Goal: Task Accomplishment & Management: Complete application form

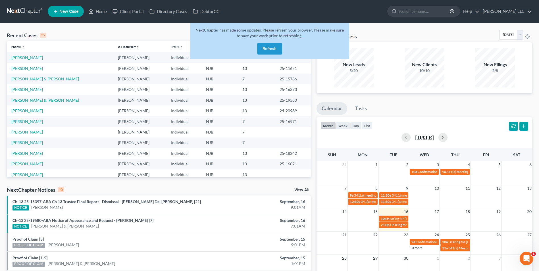
click at [273, 48] on button "Refresh" at bounding box center [269, 48] width 25 height 11
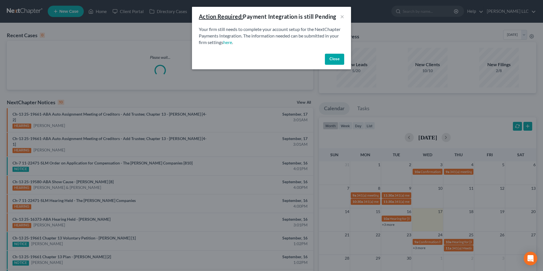
click at [337, 58] on button "Close" at bounding box center [334, 59] width 19 height 11
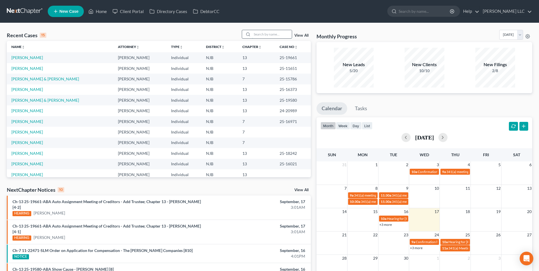
click at [264, 33] on input "search" at bounding box center [272, 34] width 40 height 8
click at [269, 32] on input "search" at bounding box center [272, 34] width 40 height 8
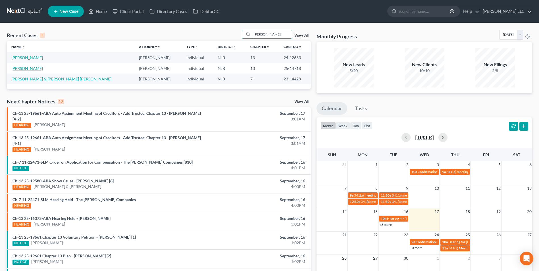
type input "lopez"
click at [30, 69] on link "[PERSON_NAME]" at bounding box center [27, 68] width 32 height 5
select select "0"
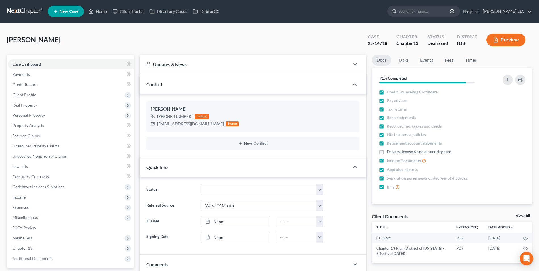
click at [28, 11] on link at bounding box center [25, 11] width 36 height 10
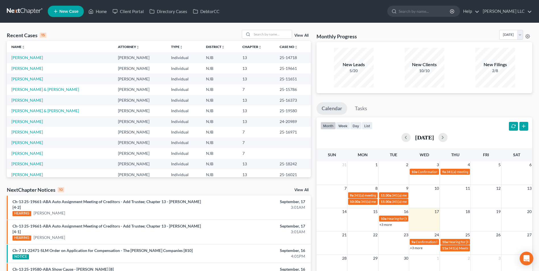
click at [302, 36] on link "View All" at bounding box center [301, 36] width 14 height 4
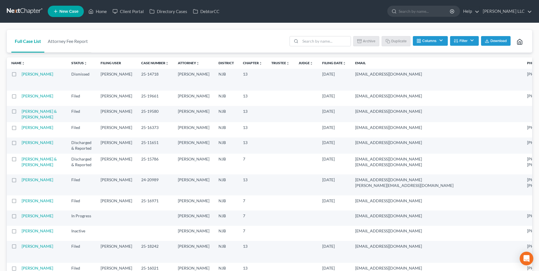
click at [19, 76] on label at bounding box center [19, 76] width 0 height 0
click at [22, 75] on input "checkbox" at bounding box center [24, 73] width 4 height 4
checkbox input "true"
click at [394, 39] on button "Duplicate" at bounding box center [396, 41] width 28 height 10
click at [28, 75] on link "[PERSON_NAME]" at bounding box center [38, 74] width 32 height 5
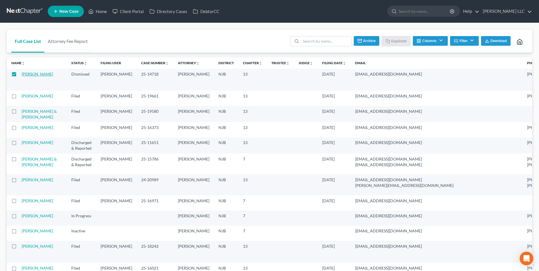
select select "0"
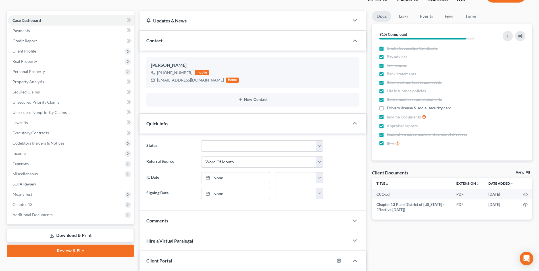
scroll to position [57, 0]
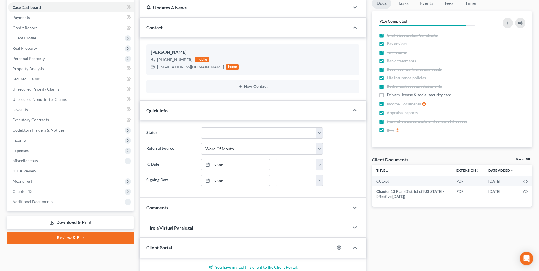
click at [523, 157] on link "View All" at bounding box center [522, 159] width 14 height 4
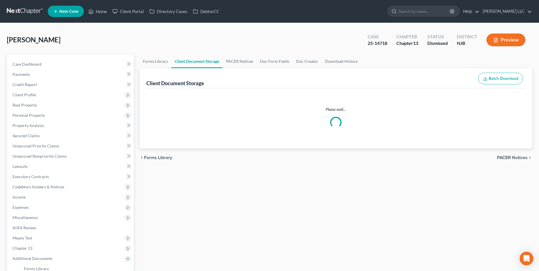
select select "19"
select select "9"
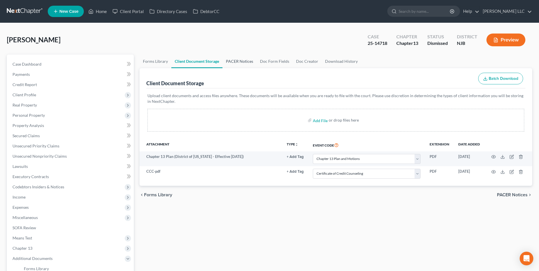
click at [239, 63] on link "PACER Notices" at bounding box center [239, 62] width 34 height 14
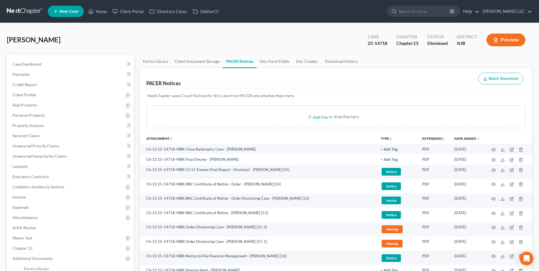
click at [386, 137] on button "TYPE unfold_more" at bounding box center [387, 139] width 12 height 4
click at [388, 183] on link "Proof of Claim" at bounding box center [398, 181] width 34 height 10
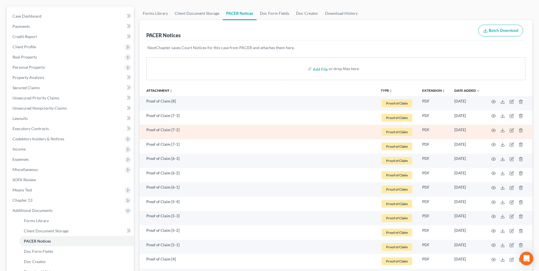
scroll to position [57, 0]
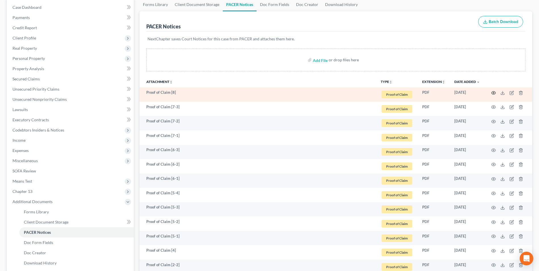
click at [492, 93] on icon "button" at bounding box center [493, 93] width 5 height 5
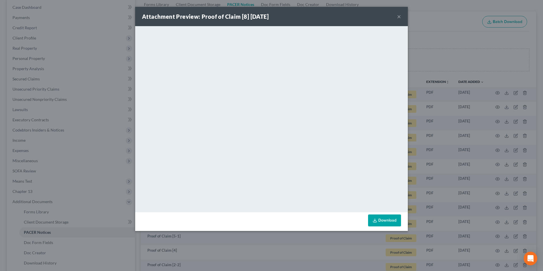
click at [399, 14] on button "×" at bounding box center [399, 16] width 4 height 7
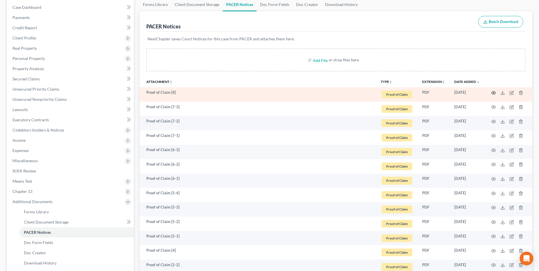
click at [492, 93] on icon "button" at bounding box center [493, 93] width 5 height 5
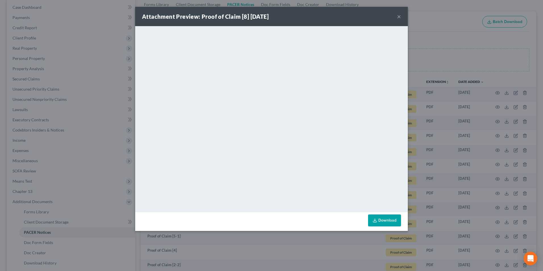
click at [398, 15] on button "×" at bounding box center [399, 16] width 4 height 7
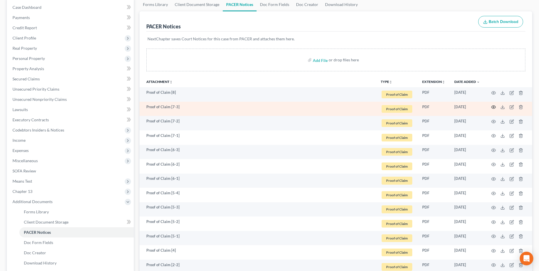
click at [491, 106] on icon "button" at bounding box center [493, 107] width 5 height 5
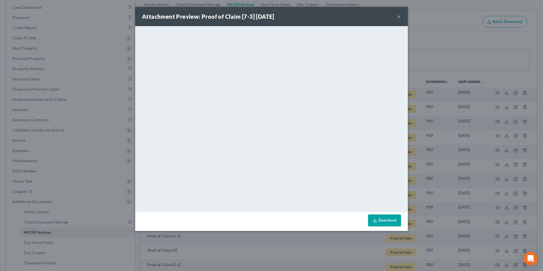
click at [398, 20] on button "×" at bounding box center [399, 16] width 4 height 7
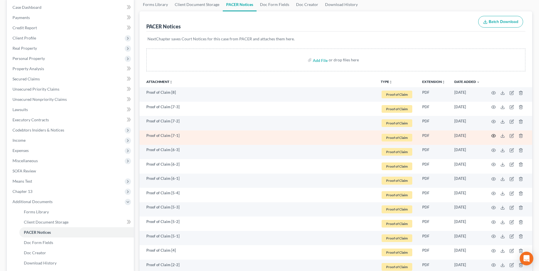
click at [492, 136] on icon "button" at bounding box center [493, 135] width 5 height 5
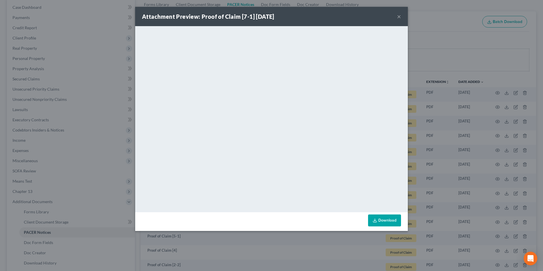
click at [398, 16] on button "×" at bounding box center [399, 16] width 4 height 7
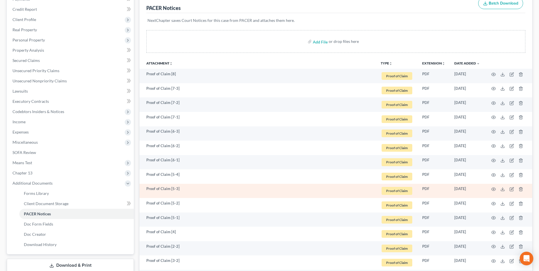
scroll to position [85, 0]
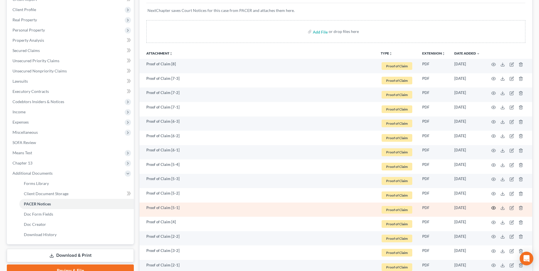
click at [493, 208] on circle "button" at bounding box center [493, 207] width 1 height 1
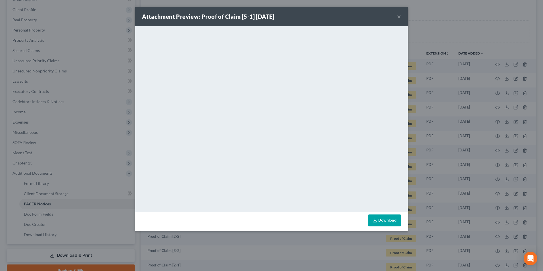
click at [398, 18] on button "×" at bounding box center [399, 16] width 4 height 7
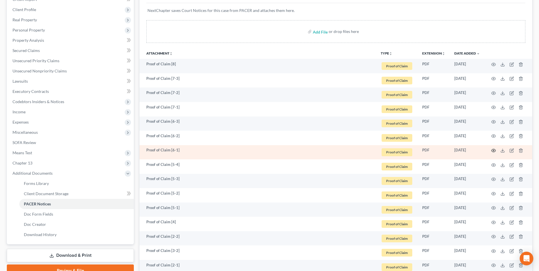
click at [492, 151] on icon "button" at bounding box center [493, 150] width 5 height 5
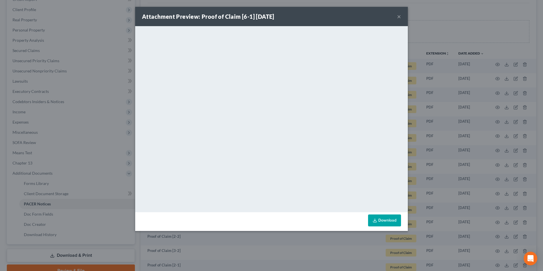
click at [399, 16] on button "×" at bounding box center [399, 16] width 4 height 7
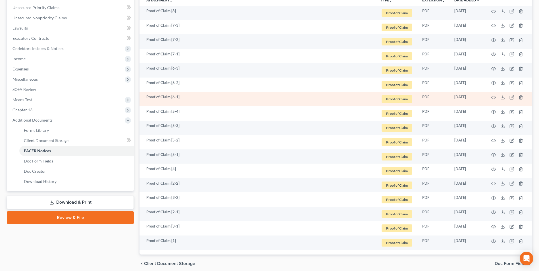
scroll to position [162, 0]
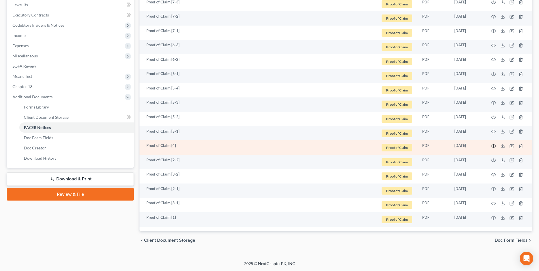
click at [494, 145] on icon "button" at bounding box center [493, 146] width 5 height 5
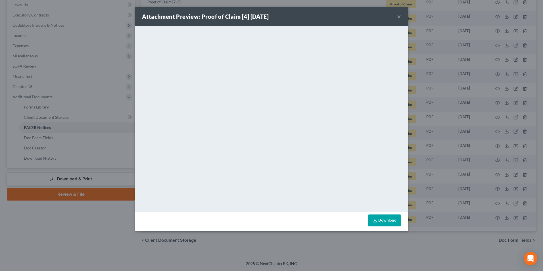
click at [400, 17] on button "×" at bounding box center [399, 16] width 4 height 7
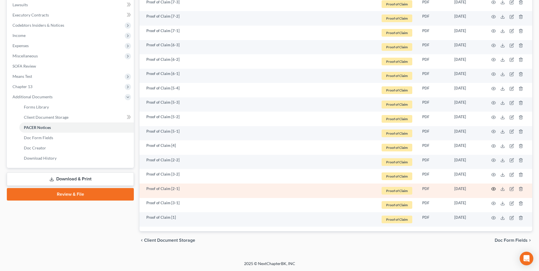
click at [494, 189] on circle "button" at bounding box center [493, 188] width 1 height 1
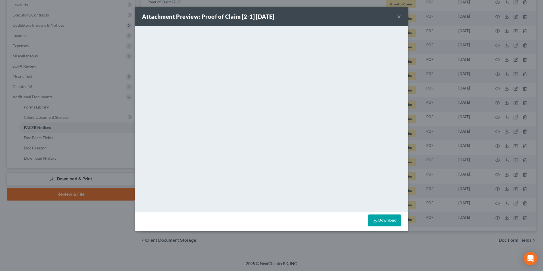
click at [400, 17] on button "×" at bounding box center [399, 16] width 4 height 7
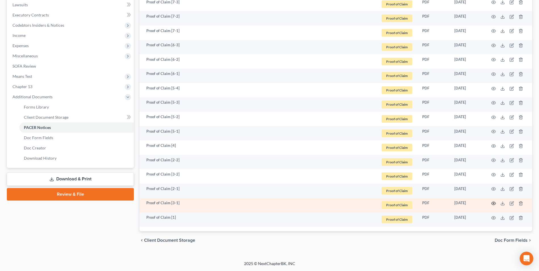
click at [492, 204] on icon "button" at bounding box center [493, 203] width 4 height 3
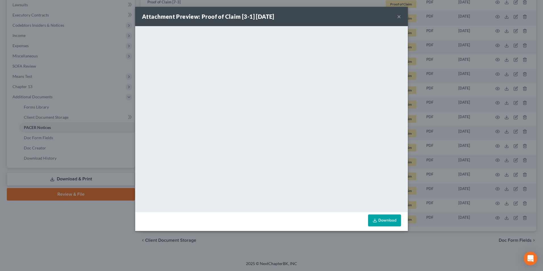
click at [398, 16] on button "×" at bounding box center [399, 16] width 4 height 7
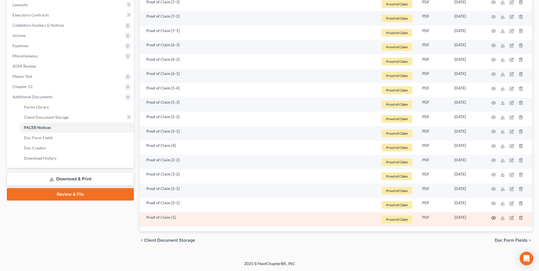
click at [494, 218] on icon "button" at bounding box center [493, 218] width 5 height 5
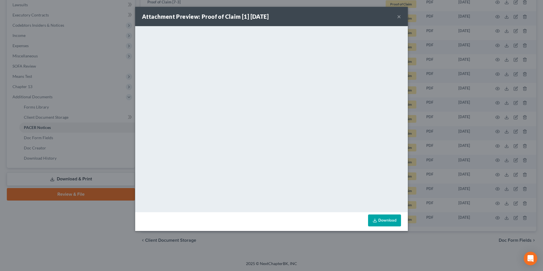
click at [401, 19] on button "×" at bounding box center [399, 16] width 4 height 7
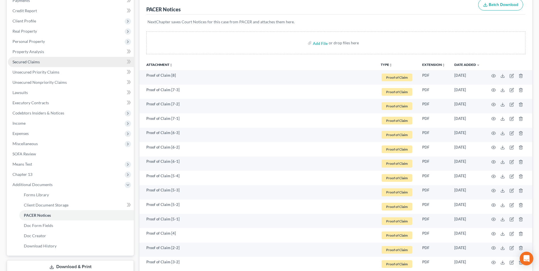
scroll to position [0, 0]
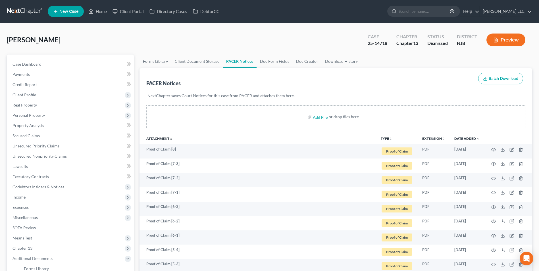
click at [24, 7] on link at bounding box center [25, 11] width 36 height 10
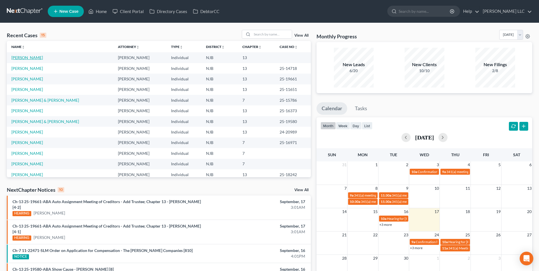
click at [29, 58] on link "[PERSON_NAME]" at bounding box center [27, 57] width 32 height 5
select select "0"
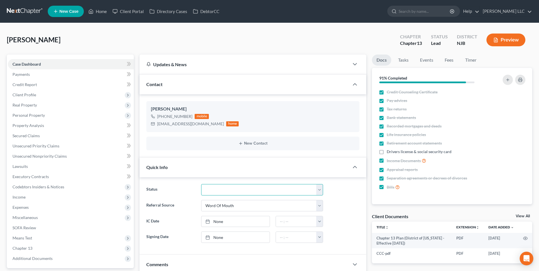
click at [298, 190] on select "Discharged Discharged & Reported Discharge Litigation Dismissal Notice Dismisse…" at bounding box center [262, 189] width 122 height 11
select select "9"
click at [201, 184] on select "Discharged Discharged & Reported Discharge Litigation Dismissal Notice Dismisse…" at bounding box center [262, 189] width 122 height 11
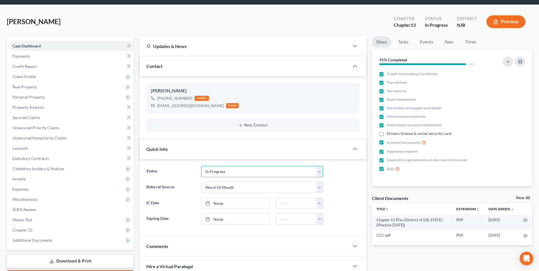
scroll to position [28, 0]
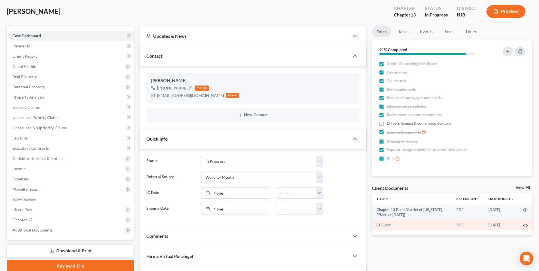
click at [525, 225] on icon "button" at bounding box center [525, 225] width 5 height 5
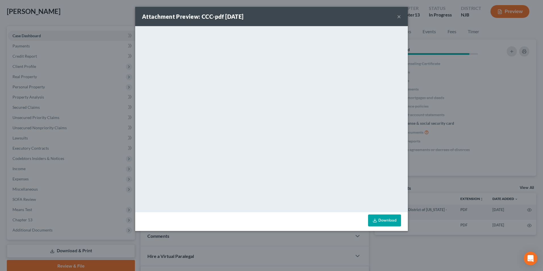
click at [399, 16] on button "×" at bounding box center [399, 16] width 4 height 7
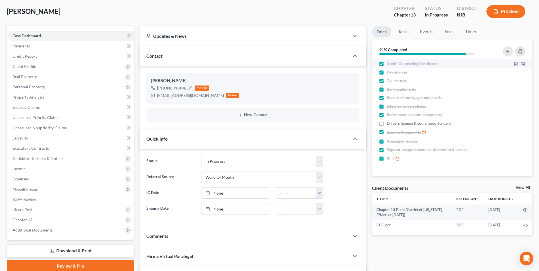
click at [386, 62] on label "Credit Counseling Certificate" at bounding box center [411, 64] width 51 height 6
click at [389, 62] on input "Credit Counseling Certificate" at bounding box center [391, 63] width 4 height 4
checkbox input "false"
click at [386, 72] on label "Pay advices" at bounding box center [396, 72] width 20 height 6
click at [389, 72] on input "Pay advices" at bounding box center [391, 71] width 4 height 4
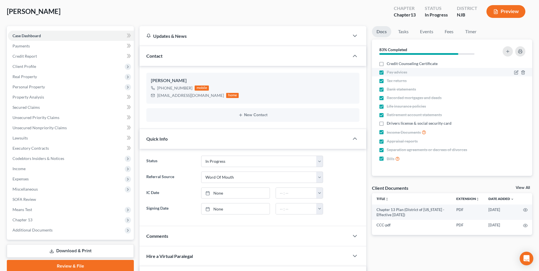
checkbox input "false"
click at [386, 82] on label "Tax returns" at bounding box center [396, 81] width 20 height 6
click at [389, 81] on input "Tax returns" at bounding box center [391, 80] width 4 height 4
checkbox input "false"
click at [386, 89] on label "Bank statements" at bounding box center [400, 89] width 29 height 6
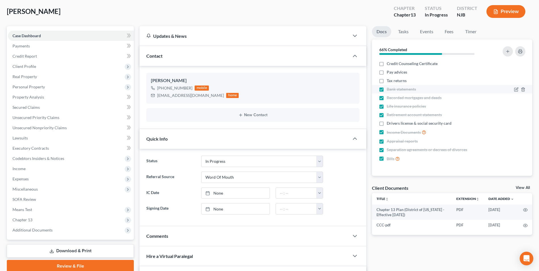
click at [389, 89] on input "Bank statements" at bounding box center [391, 88] width 4 height 4
checkbox input "false"
click at [386, 97] on label "Recorded mortgages and deeds" at bounding box center [413, 98] width 55 height 6
click at [389, 97] on input "Recorded mortgages and deeds" at bounding box center [391, 97] width 4 height 4
checkbox input "false"
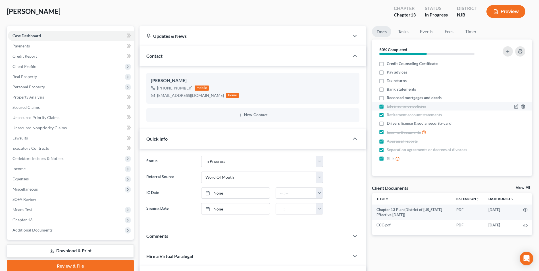
click at [386, 106] on label "Life insurance policies" at bounding box center [405, 106] width 39 height 6
click at [389, 106] on input "Life insurance policies" at bounding box center [391, 105] width 4 height 4
checkbox input "false"
click at [386, 115] on label "Retirement account statements" at bounding box center [413, 115] width 55 height 6
click at [389, 115] on input "Retirement account statements" at bounding box center [391, 114] width 4 height 4
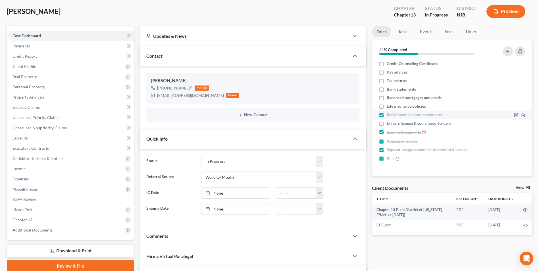
checkbox input "false"
click at [386, 132] on label "Income Documents" at bounding box center [405, 132] width 39 height 7
click at [389, 132] on input "Income Documents" at bounding box center [391, 131] width 4 height 4
checkbox input "false"
click at [386, 142] on label "Appraisal reports" at bounding box center [401, 141] width 31 height 6
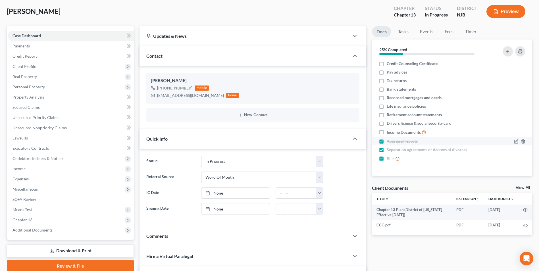
click at [389, 142] on input "Appraisal reports" at bounding box center [391, 140] width 4 height 4
checkbox input "false"
click at [386, 149] on label "Separation agreements or decrees of divorces" at bounding box center [426, 150] width 80 height 6
click at [389, 149] on input "Separation agreements or decrees of divorces" at bounding box center [391, 149] width 4 height 4
checkbox input "false"
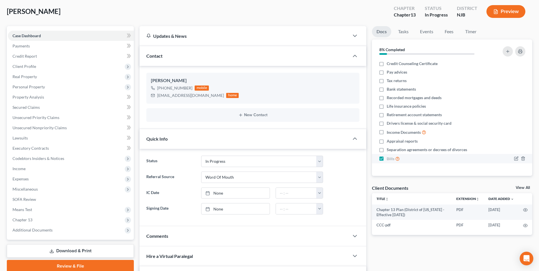
click at [386, 158] on label "Bills" at bounding box center [392, 158] width 13 height 7
click at [389, 158] on input "Bills" at bounding box center [391, 157] width 4 height 4
checkbox input "false"
click at [44, 126] on span "Unsecured Nonpriority Claims" at bounding box center [39, 127] width 54 height 5
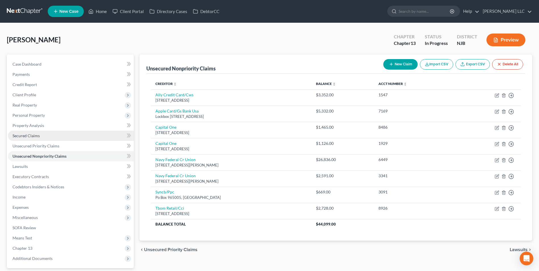
click at [41, 138] on link "Secured Claims" at bounding box center [71, 136] width 126 height 10
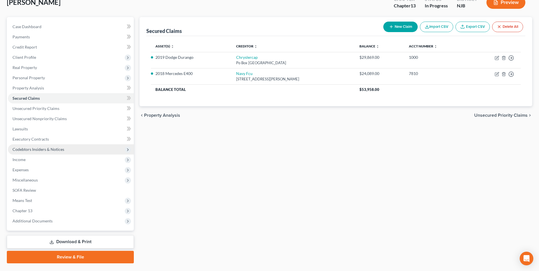
scroll to position [51, 0]
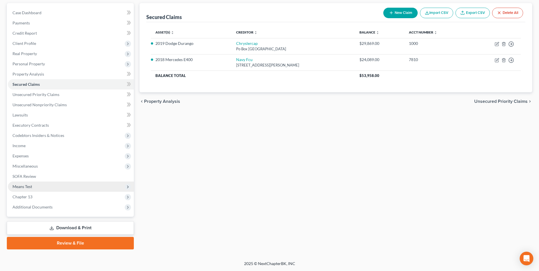
click at [56, 189] on span "Means Test" at bounding box center [71, 186] width 126 height 10
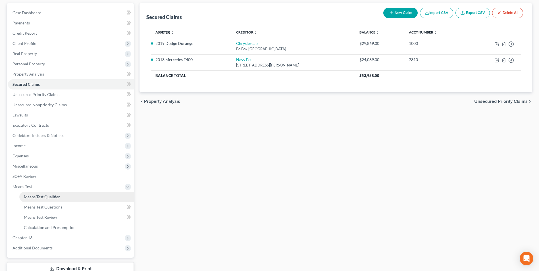
click at [53, 198] on span "Means Test Qualifier" at bounding box center [42, 196] width 36 height 5
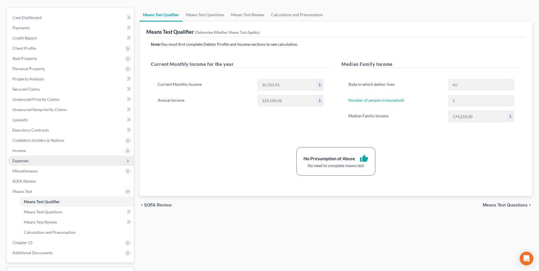
scroll to position [57, 0]
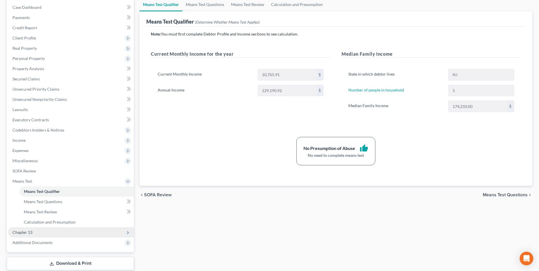
click at [45, 233] on span "Chapter 13" at bounding box center [71, 232] width 126 height 10
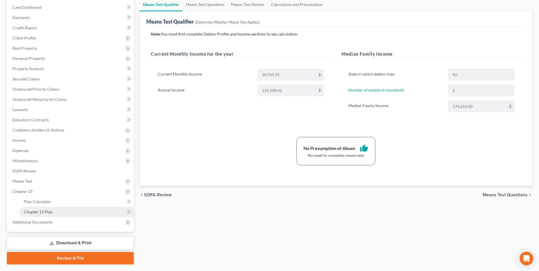
click at [49, 213] on span "Chapter 13 Plan" at bounding box center [38, 211] width 29 height 5
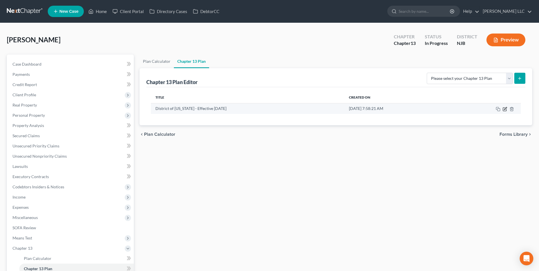
click at [505, 110] on icon "button" at bounding box center [504, 109] width 5 height 5
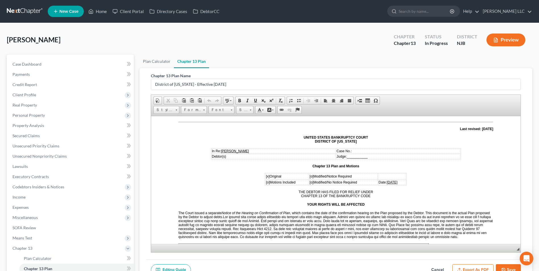
scroll to position [57, 0]
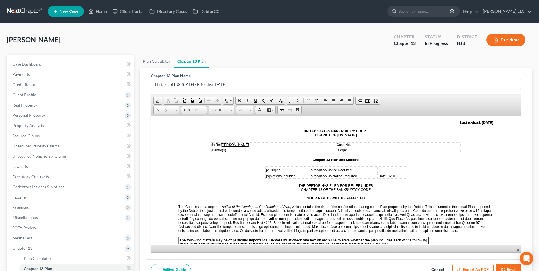
drag, startPoint x: 384, startPoint y: 175, endPoint x: 396, endPoint y: 170, distance: 13.0
click at [386, 174] on span "[DATE]" at bounding box center [391, 176] width 11 height 4
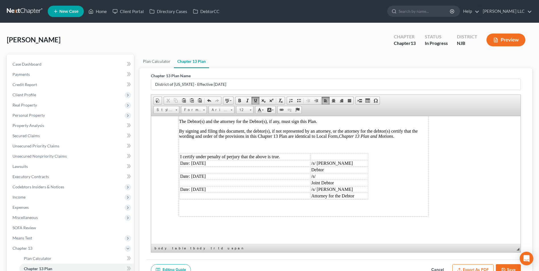
scroll to position [1574, 0]
click at [193, 160] on td "Date: [DATE]" at bounding box center [244, 163] width 131 height 6
click at [195, 177] on td "Date: [DATE]" at bounding box center [244, 176] width 131 height 6
click at [193, 187] on td "Date: [DATE]" at bounding box center [244, 189] width 131 height 6
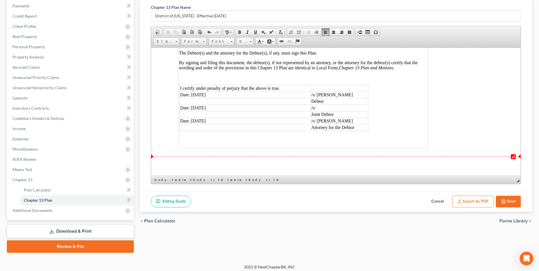
scroll to position [72, 0]
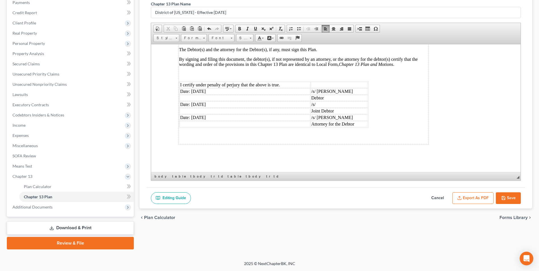
click at [510, 196] on button "Save" at bounding box center [508, 198] width 25 height 12
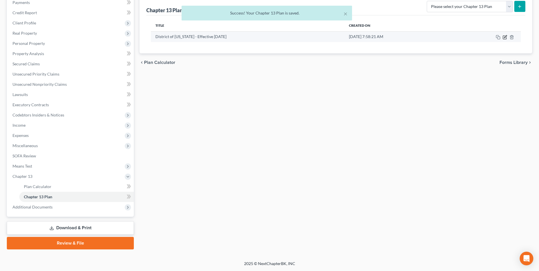
click at [504, 38] on icon "button" at bounding box center [505, 36] width 3 height 3
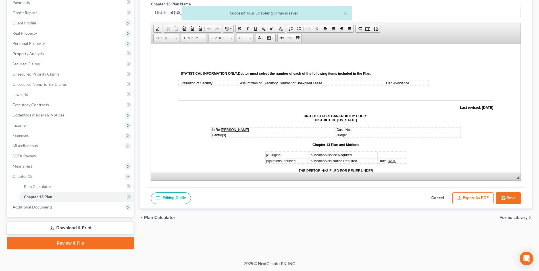
scroll to position [0, 0]
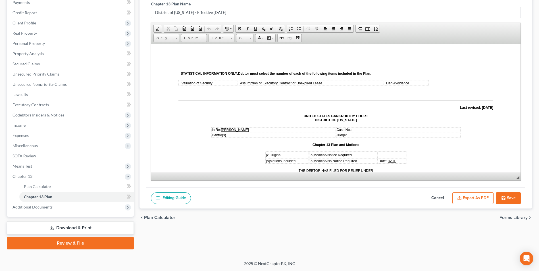
click at [471, 198] on button "Export as PDF" at bounding box center [472, 198] width 41 height 12
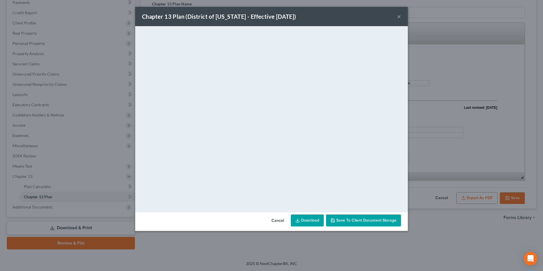
click at [367, 220] on span "Save to Client Document Storage" at bounding box center [366, 220] width 60 height 5
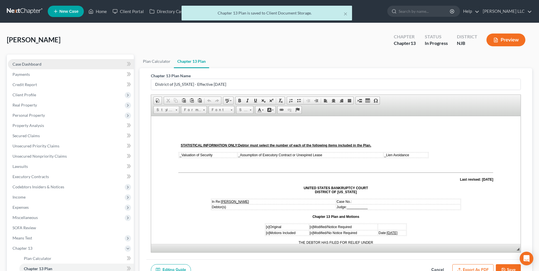
click at [32, 64] on span "Case Dashboard" at bounding box center [26, 64] width 29 height 5
select select "0"
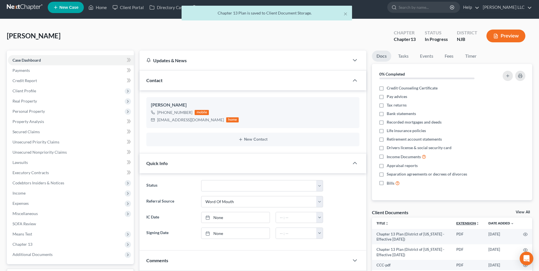
scroll to position [85, 0]
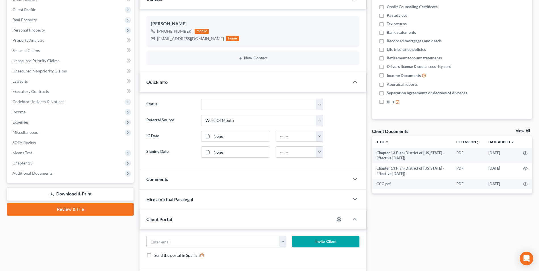
click at [523, 132] on link "View All" at bounding box center [522, 131] width 14 height 4
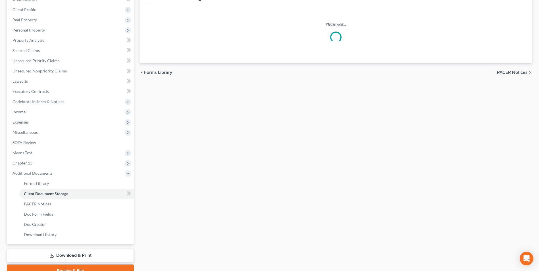
scroll to position [30, 0]
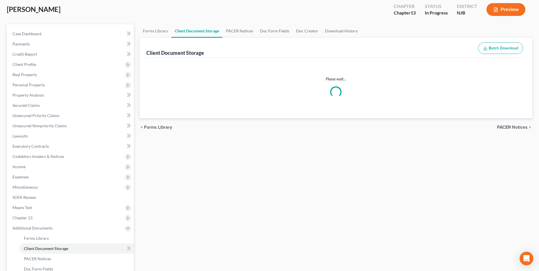
select select "9"
select select "19"
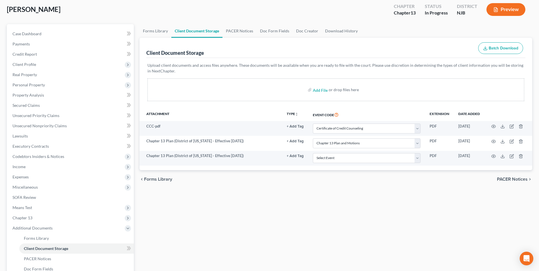
scroll to position [0, 0]
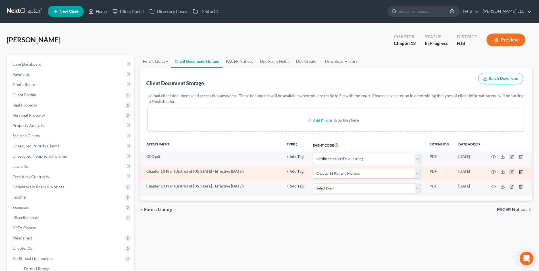
click at [521, 172] on line "button" at bounding box center [521, 172] width 0 height 1
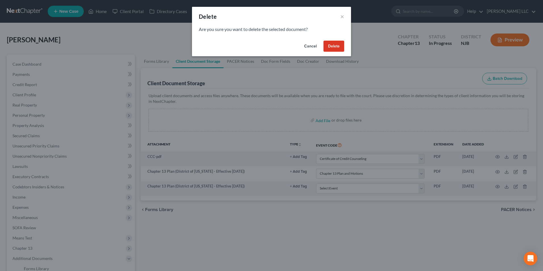
click at [337, 47] on button "Delete" at bounding box center [333, 46] width 21 height 11
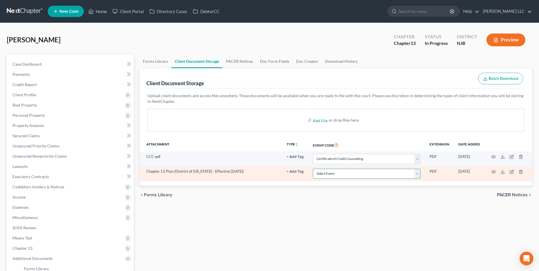
click at [406, 173] on select "Select Event 20 Largest Unsecured Creditors Amended Attorney Compensation State…" at bounding box center [367, 174] width 108 height 10
select select "19"
click at [313, 169] on select "Select Event 20 Largest Unsecured Creditors Amended Attorney Compensation State…" at bounding box center [367, 174] width 108 height 10
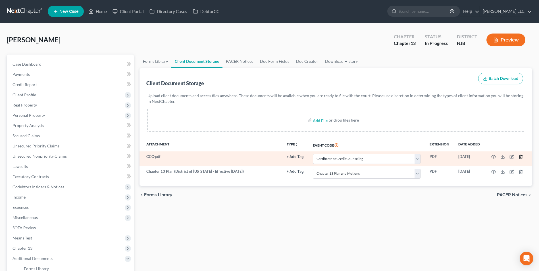
click at [521, 157] on line "button" at bounding box center [521, 157] width 0 height 1
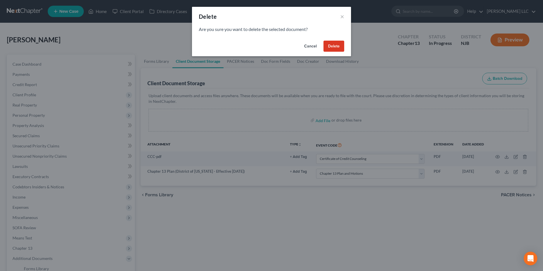
click at [336, 45] on button "Delete" at bounding box center [333, 46] width 21 height 11
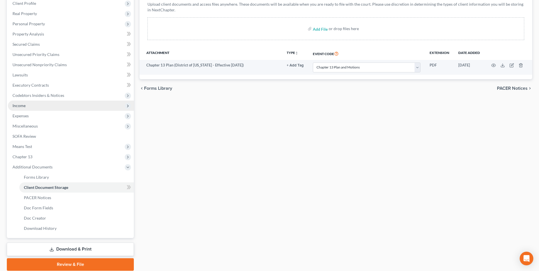
scroll to position [113, 0]
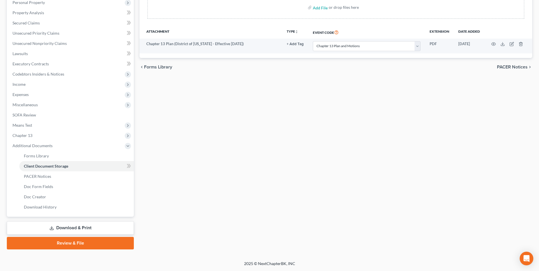
click at [76, 226] on link "Download & Print" at bounding box center [70, 227] width 127 height 13
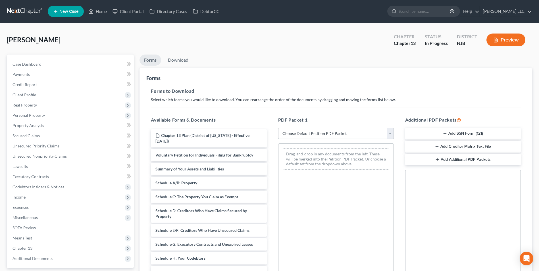
click at [304, 134] on select "Choose Default Petition PDF Packet Complete Bankruptcy Petition (all forms and …" at bounding box center [336, 133] width 116 height 11
select select "0"
click at [278, 128] on select "Choose Default Petition PDF Packet Complete Bankruptcy Petition (all forms and …" at bounding box center [336, 133] width 116 height 11
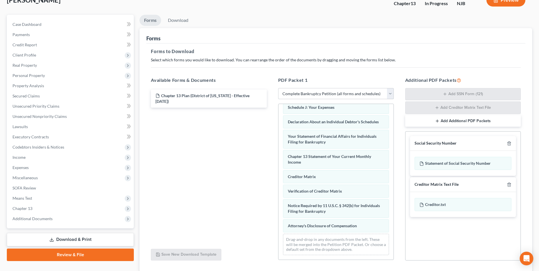
scroll to position [80, 0]
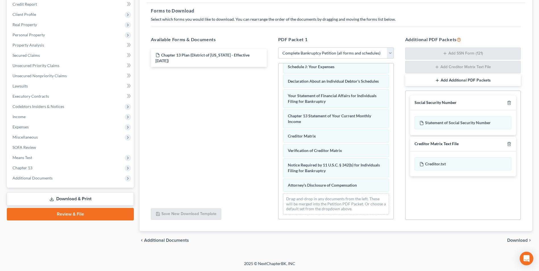
click at [515, 238] on span "Download" at bounding box center [517, 240] width 20 height 5
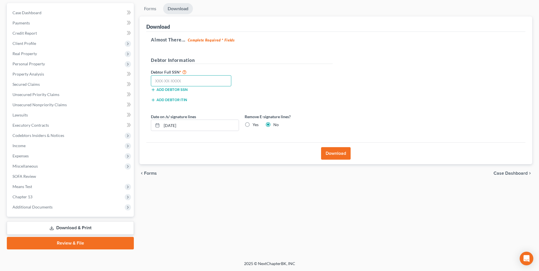
click at [179, 83] on input "text" at bounding box center [191, 80] width 80 height 11
type input "153-70-7814"
click at [252, 125] on label "Yes" at bounding box center [255, 125] width 6 height 6
click at [255, 125] on input "Yes" at bounding box center [257, 124] width 4 height 4
radio input "true"
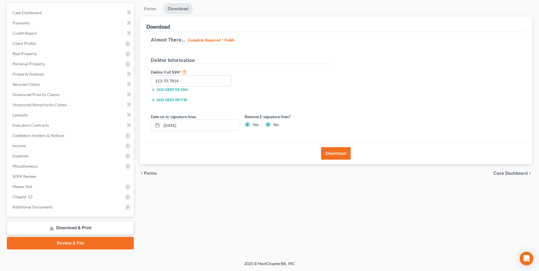
radio input "false"
click at [333, 152] on button "Download" at bounding box center [336, 153] width 30 height 12
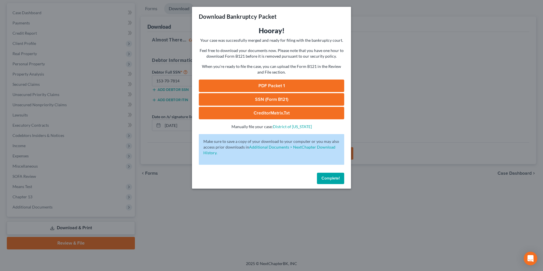
click at [256, 86] on link "PDF Packet 1" at bounding box center [271, 86] width 145 height 12
click at [330, 179] on span "Complete!" at bounding box center [330, 178] width 18 height 5
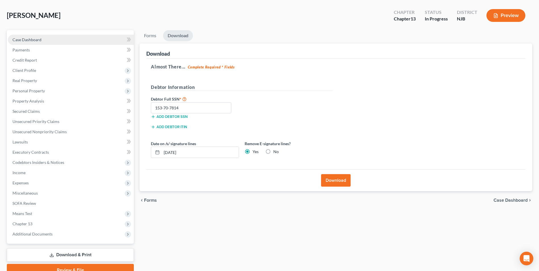
scroll to position [0, 0]
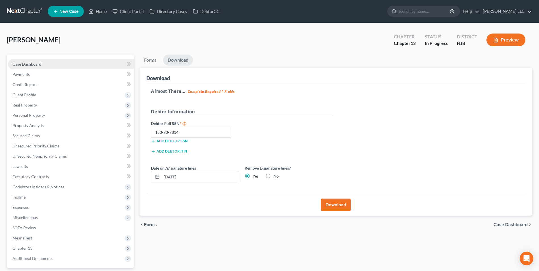
click at [37, 65] on span "Case Dashboard" at bounding box center [26, 64] width 29 height 5
select select "0"
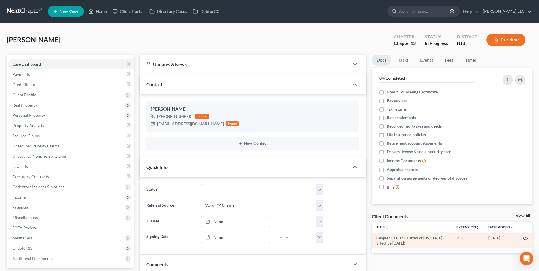
click at [524, 237] on icon "button" at bounding box center [525, 238] width 5 height 5
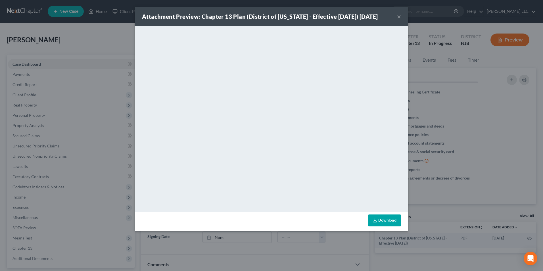
click at [399, 20] on button "×" at bounding box center [399, 16] width 4 height 7
